Goal: Task Accomplishment & Management: Complete application form

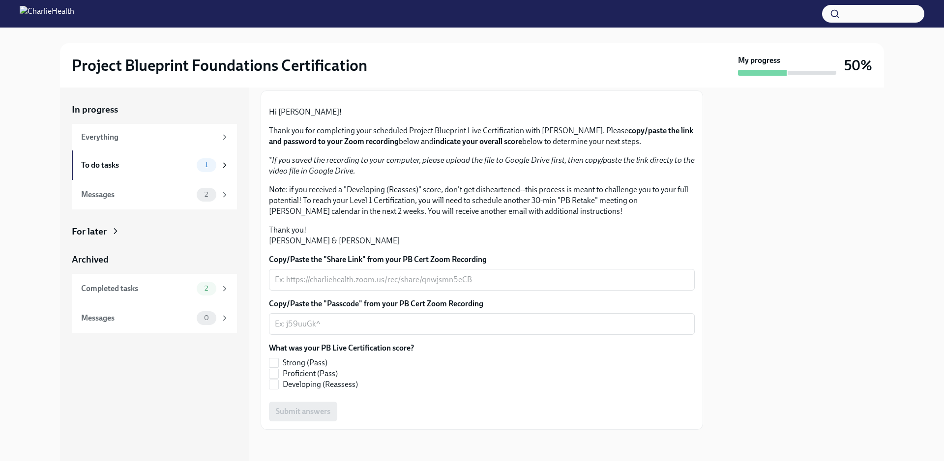
scroll to position [158, 0]
click at [284, 363] on span "Strong (Pass)" at bounding box center [305, 363] width 45 height 11
click at [278, 363] on input "Strong (Pass)" at bounding box center [274, 363] width 9 height 9
checkbox input "true"
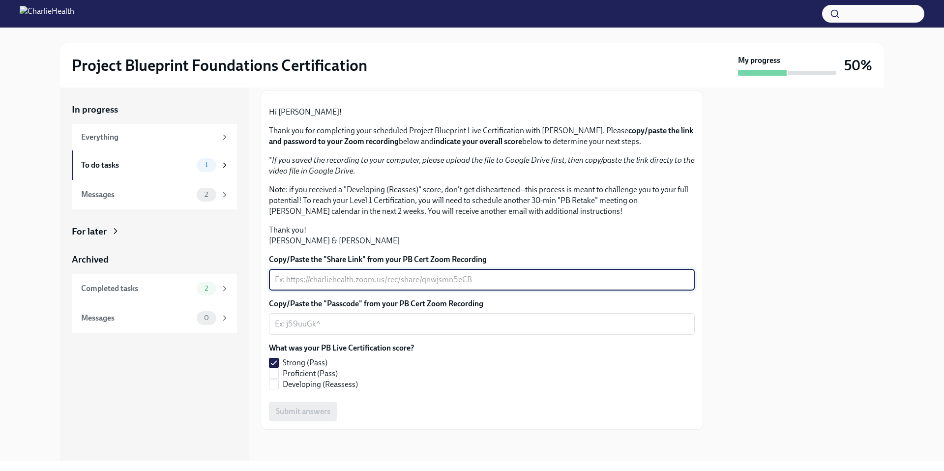
click at [321, 282] on textarea "Copy/Paste the "Share Link" from your PB Cert Zoom Recording" at bounding box center [482, 280] width 414 height 12
type textarea "n/a"
click at [321, 326] on textarea "Copy/Paste the "Passcode" from your PB Cert Zoom Recording" at bounding box center [482, 324] width 414 height 12
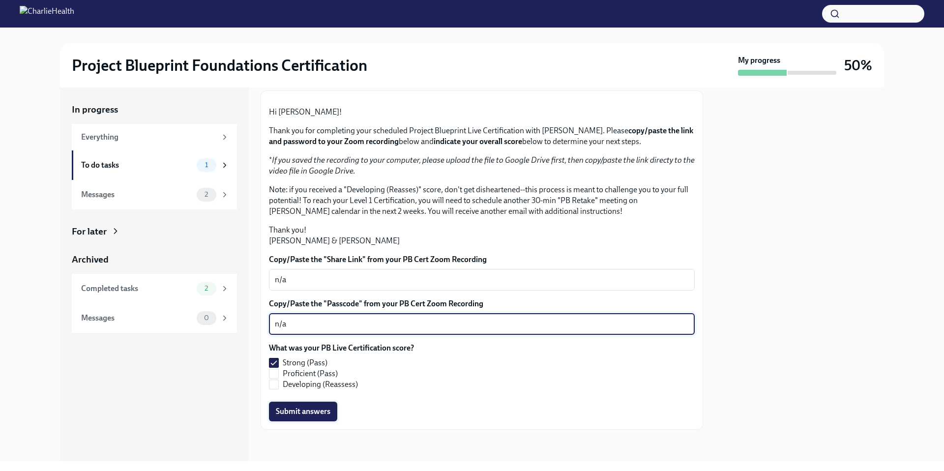
type textarea "n/a"
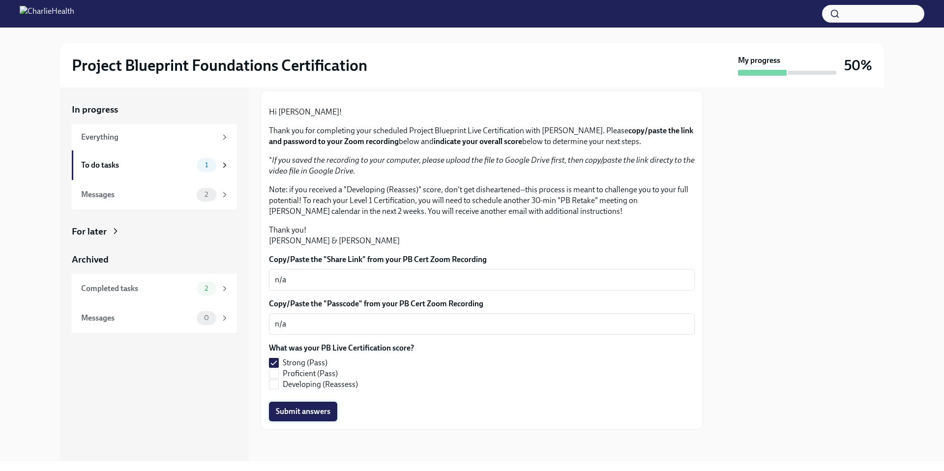
click at [306, 413] on span "Submit answers" at bounding box center [303, 412] width 55 height 10
click at [132, 197] on div "Messages" at bounding box center [137, 194] width 112 height 11
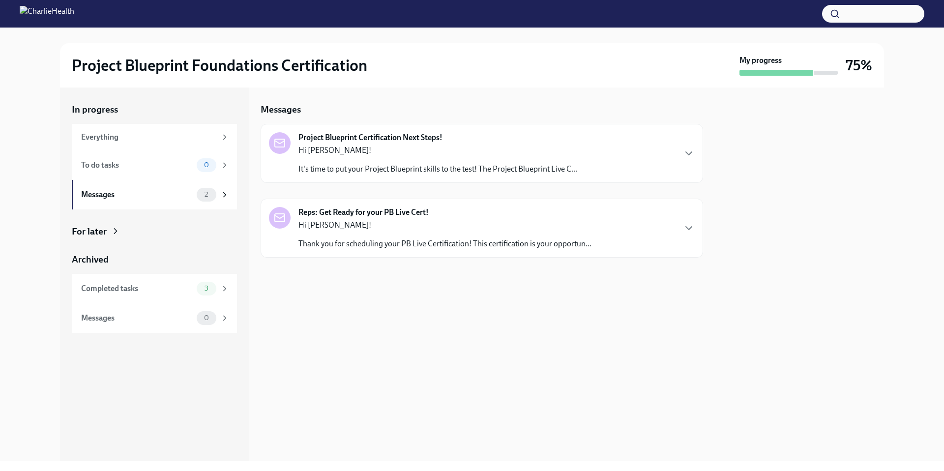
click at [374, 230] on p "Hi [PERSON_NAME]!" at bounding box center [445, 225] width 293 height 11
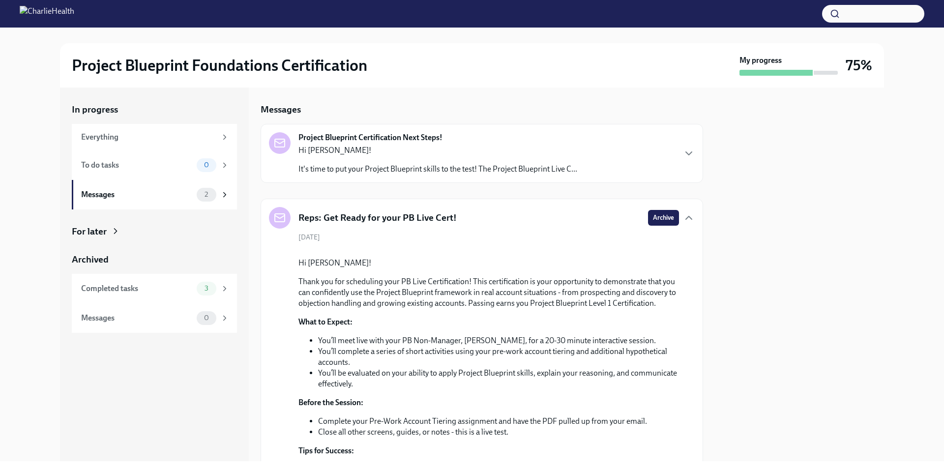
click at [385, 154] on p "Hi [PERSON_NAME]!" at bounding box center [438, 150] width 279 height 11
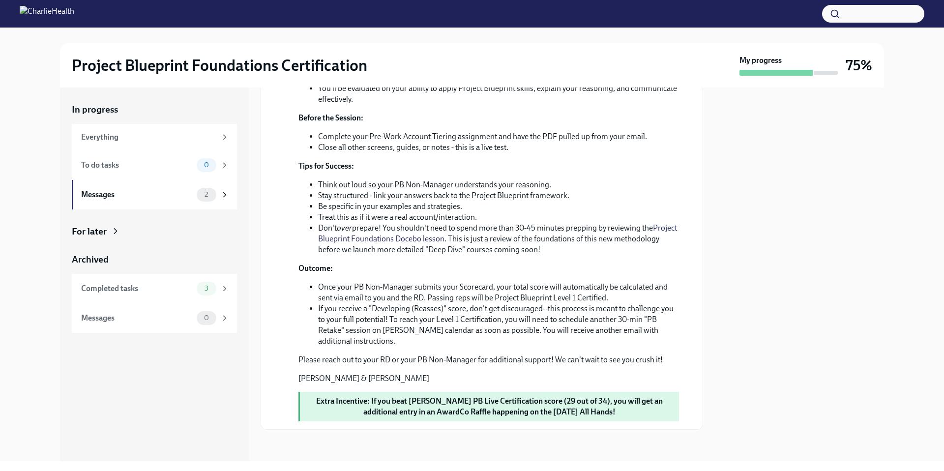
scroll to position [796, 0]
click at [540, 403] on strong "Extra Incentive: If you beat [PERSON_NAME] PB Live Certification score (29 out …" at bounding box center [489, 406] width 347 height 20
click at [463, 330] on li "If you receive a "Developing (Reasses)" score, don't get discouraged--this proc…" at bounding box center [498, 325] width 361 height 43
click at [560, 321] on li "If you receive a "Developing (Reasses)" score, don't get discouraged--this proc…" at bounding box center [498, 325] width 361 height 43
click at [704, 206] on div "In progress Everything To do tasks 0 Messages 2 For later Archived Completed ta…" at bounding box center [472, 275] width 824 height 374
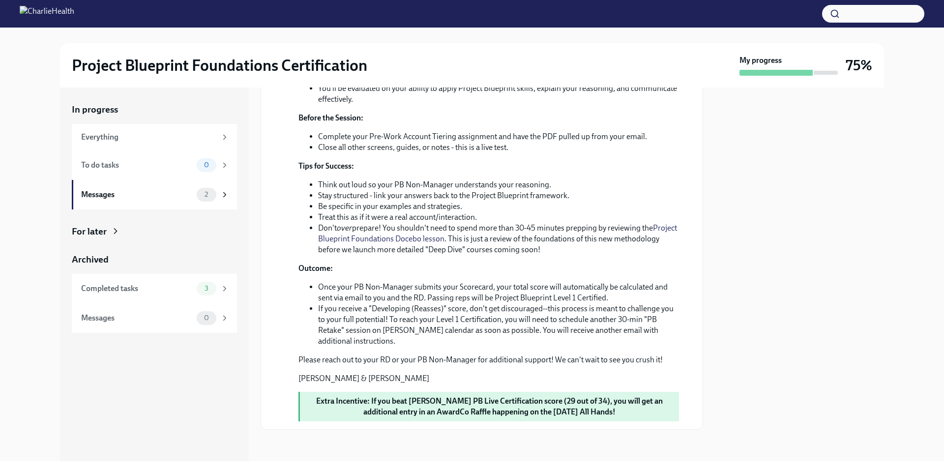
click at [19, 101] on div "In progress Everything To do tasks 0 Messages 2 For later Archived Completed ta…" at bounding box center [472, 275] width 913 height 374
click at [26, 13] on img at bounding box center [47, 14] width 55 height 16
click at [854, 52] on div "Project Blueprint Foundations Certification My progress 75%" at bounding box center [472, 65] width 824 height 44
click at [437, 219] on li "Treat this as if it were a real account/interaction." at bounding box center [498, 217] width 361 height 11
